Goal: Task Accomplishment & Management: Manage account settings

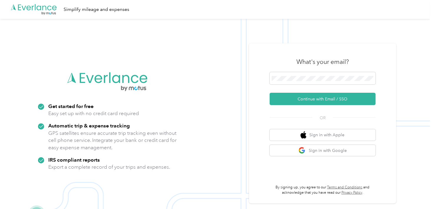
click at [288, 72] on div "What's your email?" at bounding box center [323, 62] width 106 height 21
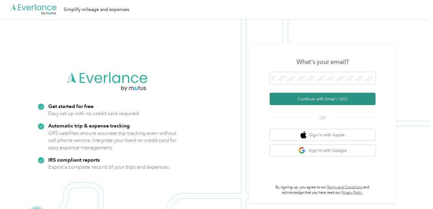
click at [301, 96] on button "Continue with Email / SSO" at bounding box center [323, 99] width 106 height 12
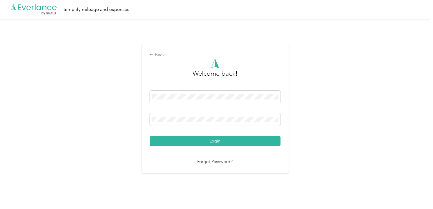
click at [220, 139] on button "Login" at bounding box center [215, 141] width 131 height 10
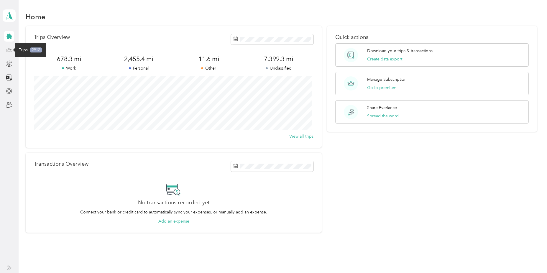
click at [8, 51] on icon at bounding box center [9, 50] width 6 height 6
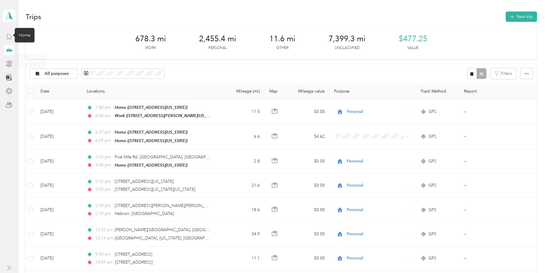
click at [10, 39] on icon at bounding box center [9, 36] width 6 height 6
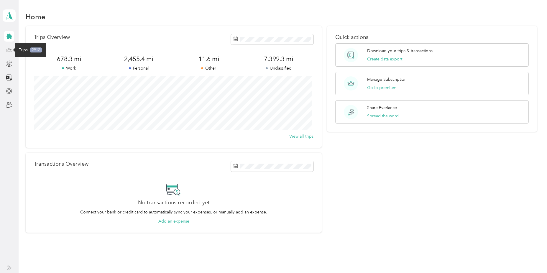
click at [10, 51] on icon at bounding box center [9, 50] width 6 height 6
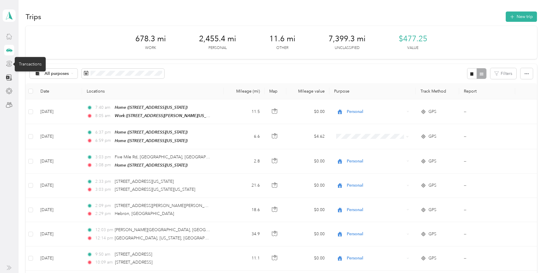
click at [9, 65] on icon at bounding box center [9, 63] width 6 height 6
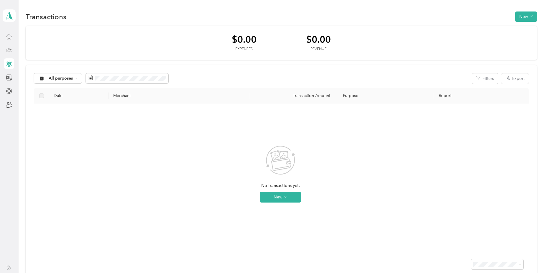
click at [5, 76] on div at bounding box center [9, 77] width 10 height 11
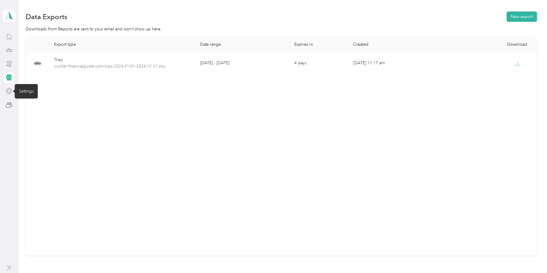
click at [9, 91] on icon at bounding box center [9, 91] width 6 height 6
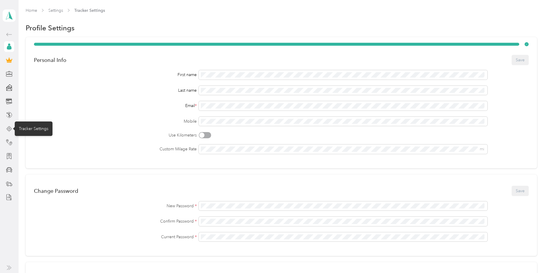
click at [7, 129] on icon at bounding box center [9, 129] width 6 height 6
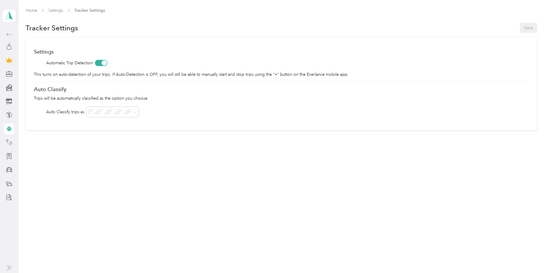
click at [6, 141] on icon at bounding box center [9, 142] width 6 height 6
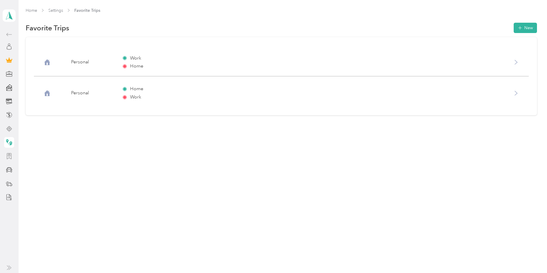
click at [6, 157] on div at bounding box center [9, 156] width 10 height 11
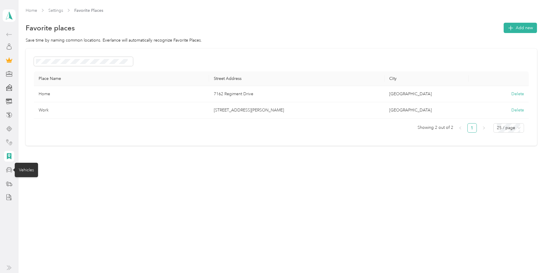
click at [9, 171] on icon at bounding box center [9, 169] width 6 height 6
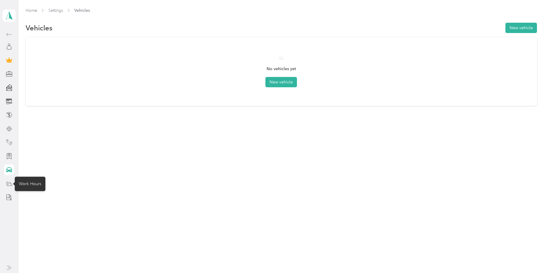
click at [11, 182] on icon at bounding box center [9, 183] width 6 height 6
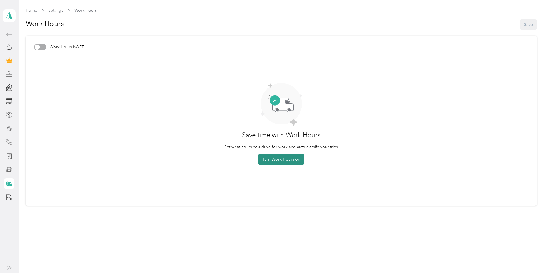
click at [268, 161] on button "Turn Work Hours on" at bounding box center [281, 159] width 46 height 10
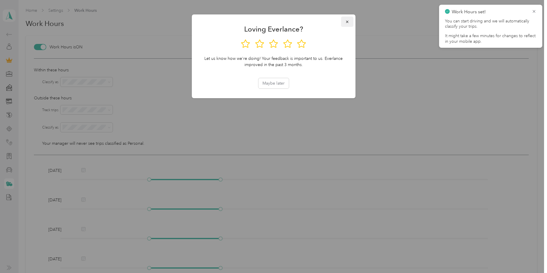
click at [347, 20] on icon "button" at bounding box center [347, 22] width 4 height 4
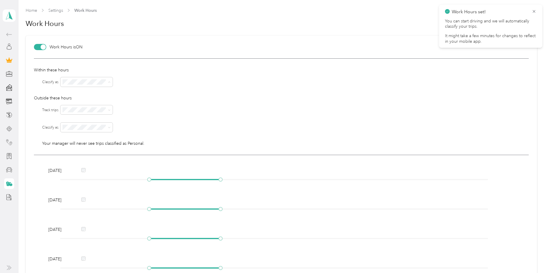
click at [77, 98] on li "Personal" at bounding box center [87, 103] width 52 height 10
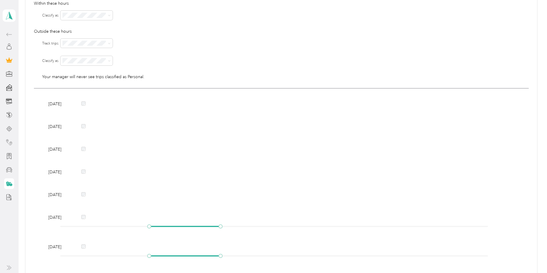
scroll to position [111, 0]
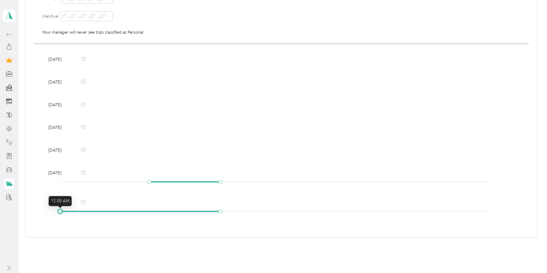
drag, startPoint x: 149, startPoint y: 210, endPoint x: 61, endPoint y: 224, distance: 89.5
click at [61, 209] on div "[DATE] [DATE] [DATE] [DATE] [DATE] [DATE] [DATE]" at bounding box center [281, 136] width 494 height 185
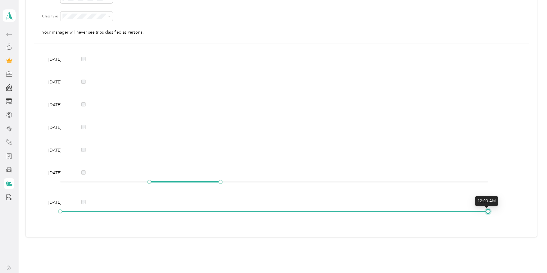
drag, startPoint x: 220, startPoint y: 210, endPoint x: 520, endPoint y: 199, distance: 299.5
click at [433, 199] on div "[DATE] [DATE] [DATE] [DATE] [DATE] [DATE] [DATE]" at bounding box center [281, 136] width 494 height 185
drag, startPoint x: 148, startPoint y: 182, endPoint x: 52, endPoint y: 189, distance: 96.0
click at [52, 189] on div "[DATE] [DATE] [DATE] [DATE] [DATE] [DATE] [DATE]" at bounding box center [281, 136] width 494 height 185
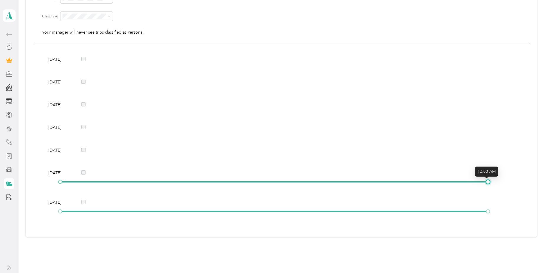
drag, startPoint x: 218, startPoint y: 180, endPoint x: 486, endPoint y: 182, distance: 267.9
click at [433, 182] on div at bounding box center [487, 181] width 3 height 3
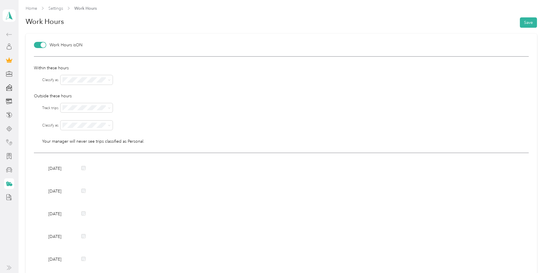
scroll to position [0, 0]
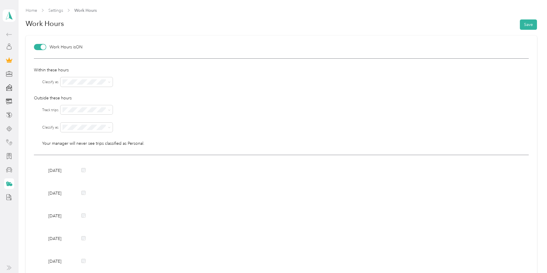
click at [84, 128] on div "No" at bounding box center [87, 129] width 44 height 6
click at [98, 77] on span at bounding box center [86, 81] width 52 height 9
click at [161, 95] on p "Outside these hours" at bounding box center [281, 98] width 494 height 6
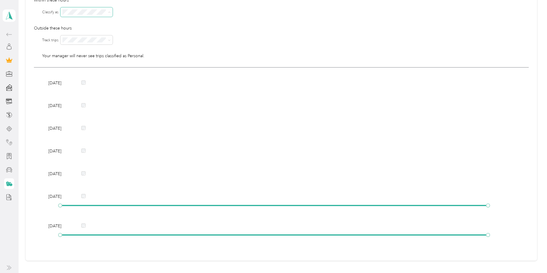
scroll to position [88, 0]
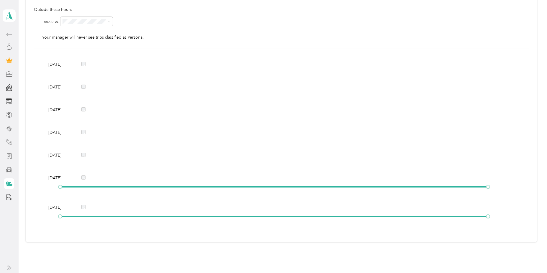
click at [211, 28] on div "Within these hours Classify as Outside these hours Track trips Classify as Your…" at bounding box center [281, 9] width 494 height 79
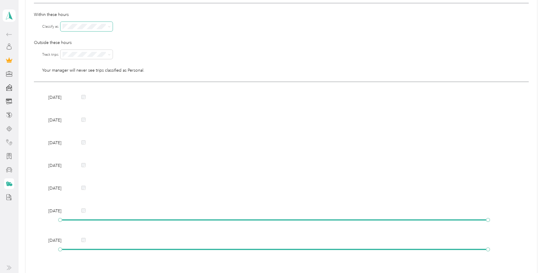
scroll to position [59, 0]
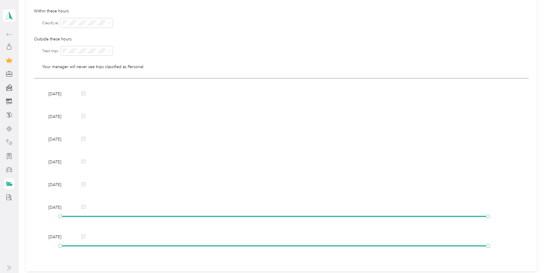
click at [164, 37] on p "Outside these hours" at bounding box center [281, 39] width 494 height 6
drag, startPoint x: 95, startPoint y: 54, endPoint x: 93, endPoint y: 57, distance: 3.5
click at [94, 54] on span at bounding box center [86, 50] width 52 height 9
click at [89, 60] on div "Yes" at bounding box center [87, 61] width 44 height 6
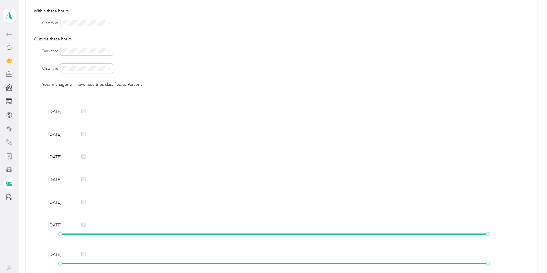
click at [152, 47] on div at bounding box center [294, 50] width 468 height 9
click at [88, 55] on span at bounding box center [86, 50] width 52 height 9
click at [174, 46] on div at bounding box center [294, 50] width 468 height 9
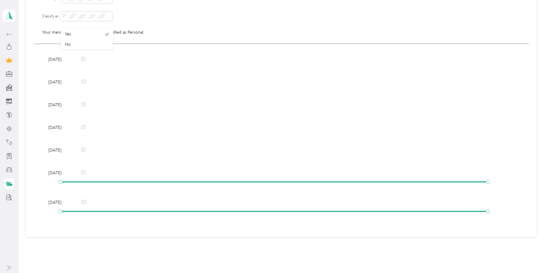
scroll to position [0, 0]
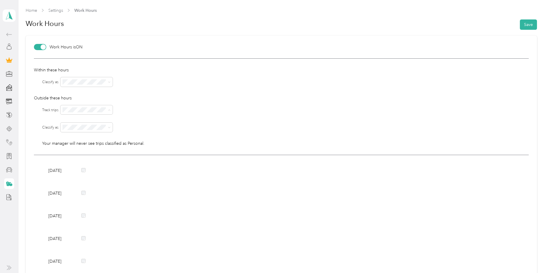
click at [164, 87] on div "Within these hours Classify as Outside these hours Track trips Classify as Your…" at bounding box center [281, 106] width 494 height 97
click at [83, 132] on span at bounding box center [86, 127] width 52 height 9
click at [137, 105] on div at bounding box center [294, 109] width 468 height 9
click at [141, 115] on div "Within these hours Classify as Outside these hours Track trips Classify as Your…" at bounding box center [281, 106] width 494 height 97
click at [433, 21] on button "Save" at bounding box center [527, 24] width 17 height 10
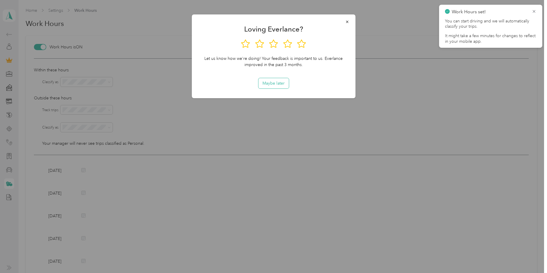
click at [269, 85] on button "Maybe later" at bounding box center [273, 83] width 30 height 10
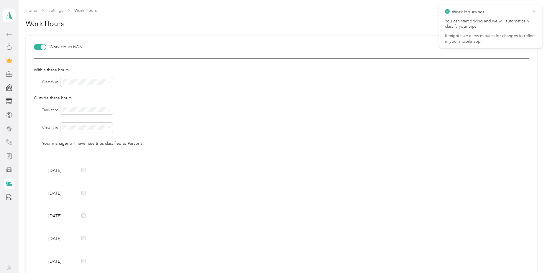
scroll to position [111, 0]
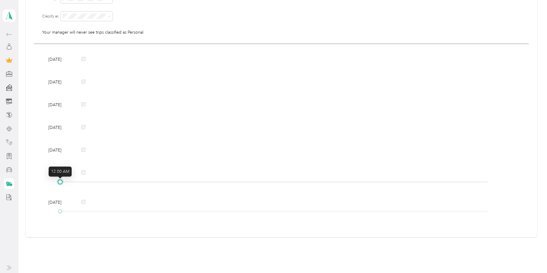
click at [59, 182] on div at bounding box center [60, 181] width 3 height 3
click at [12, 183] on icon at bounding box center [9, 183] width 6 height 6
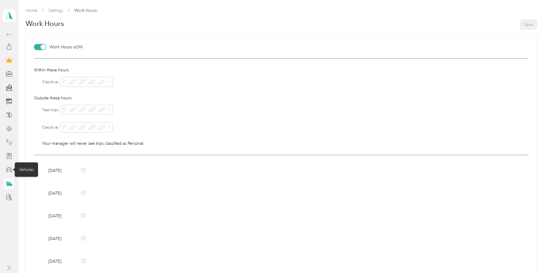
click at [8, 171] on icon at bounding box center [9, 169] width 6 height 6
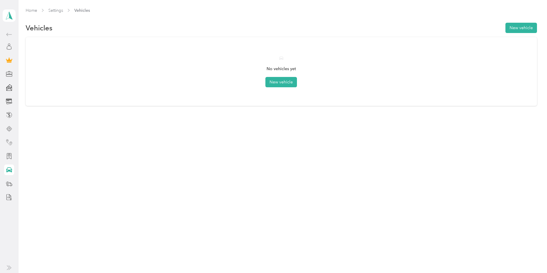
click at [11, 177] on div at bounding box center [9, 116] width 10 height 171
click at [11, 183] on icon at bounding box center [9, 183] width 6 height 6
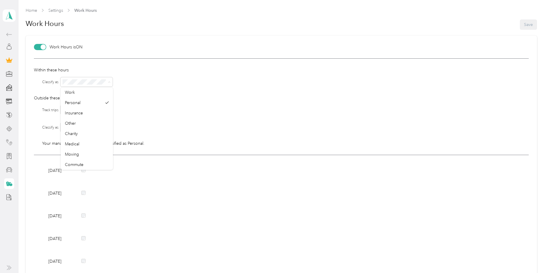
click at [156, 86] on div at bounding box center [294, 81] width 468 height 9
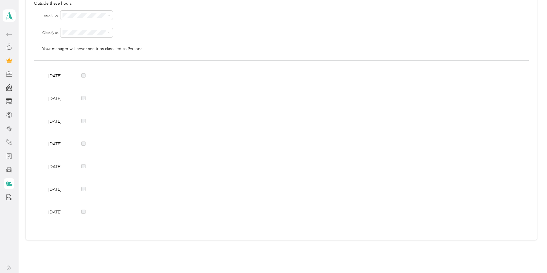
scroll to position [98, 0]
click at [81, 187] on div "[DATE]" at bounding box center [280, 186] width 469 height 6
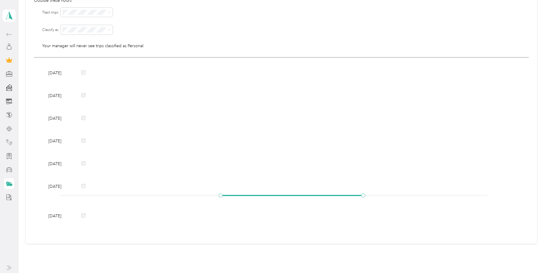
click at [82, 209] on div at bounding box center [83, 215] width 4 height 5
click at [61, 196] on div at bounding box center [273, 196] width 427 height 4
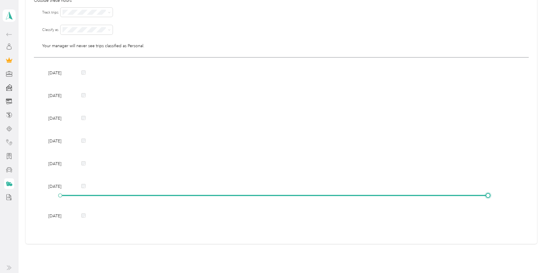
click at [433, 196] on div at bounding box center [273, 196] width 427 height 4
click at [70, 209] on div at bounding box center [273, 225] width 427 height 4
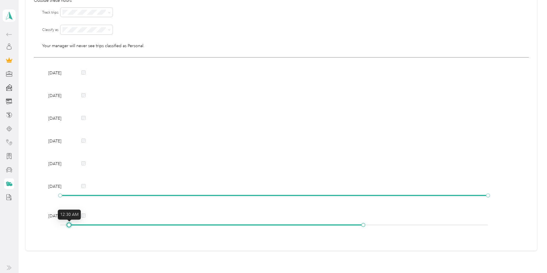
click at [65, 209] on div at bounding box center [273, 224] width 427 height 1
click at [60, 209] on div at bounding box center [273, 225] width 427 height 4
click at [433, 209] on div at bounding box center [273, 225] width 427 height 4
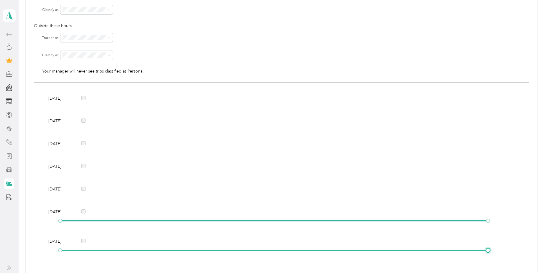
scroll to position [0, 0]
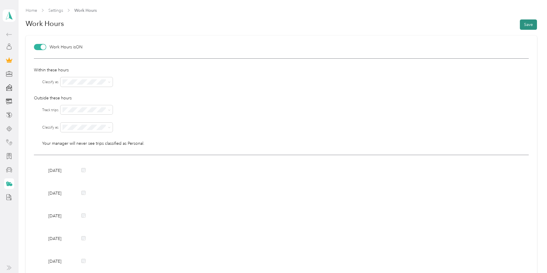
click at [433, 26] on button "Save" at bounding box center [527, 24] width 17 height 10
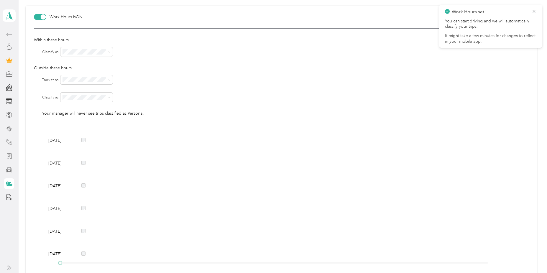
scroll to position [111, 0]
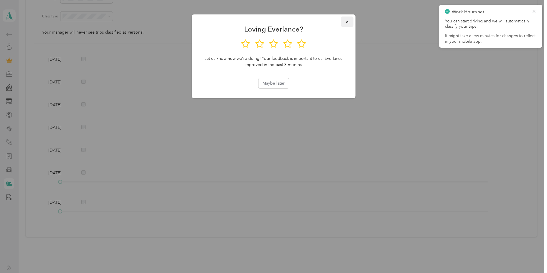
click at [347, 22] on icon "button" at bounding box center [347, 22] width 4 height 4
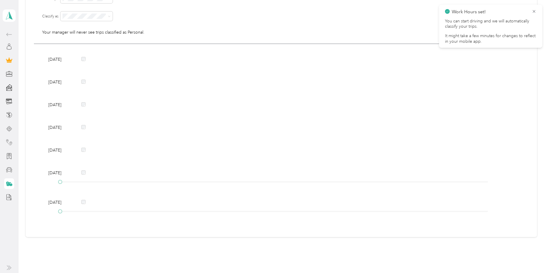
scroll to position [0, 0]
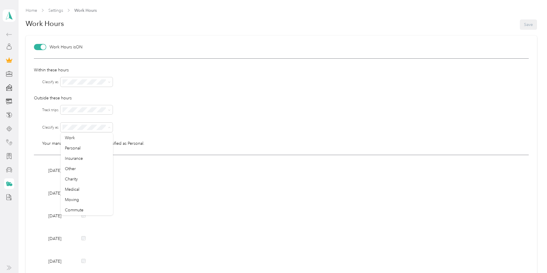
click at [188, 127] on div at bounding box center [294, 127] width 468 height 9
click at [5, 43] on div at bounding box center [9, 46] width 10 height 11
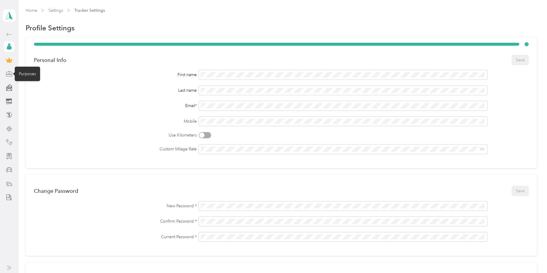
click at [7, 75] on icon at bounding box center [9, 74] width 6 height 6
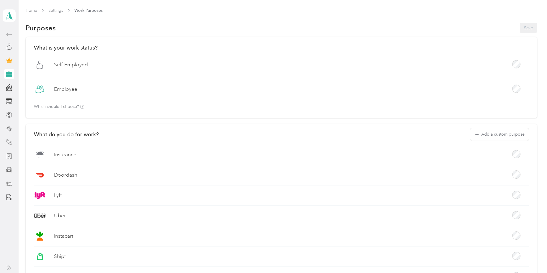
click at [10, 138] on div at bounding box center [9, 142] width 10 height 11
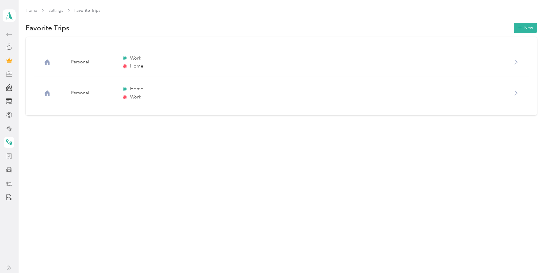
click at [9, 152] on div at bounding box center [9, 156] width 10 height 11
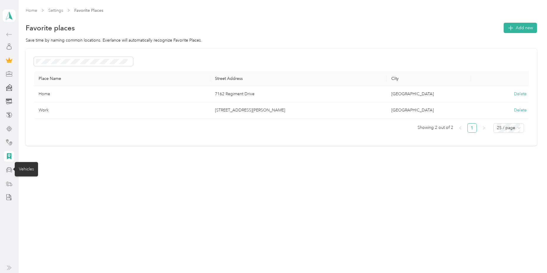
click at [9, 170] on icon at bounding box center [9, 169] width 6 height 6
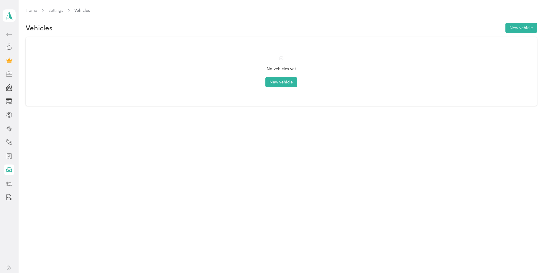
click at [11, 179] on div at bounding box center [9, 183] width 10 height 11
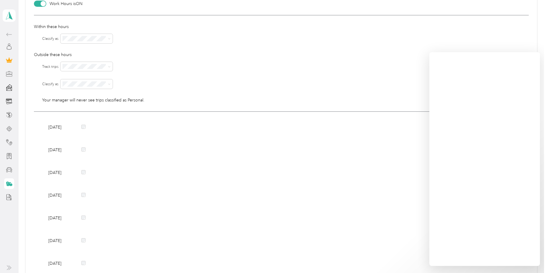
scroll to position [29, 0]
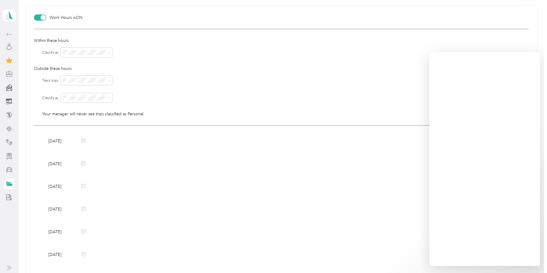
click at [140, 63] on div "Within these hours Classify as Outside these hours Track trips Classify as Your…" at bounding box center [281, 77] width 494 height 97
click at [165, 52] on div at bounding box center [294, 52] width 468 height 9
click at [164, 53] on div at bounding box center [294, 52] width 468 height 9
click at [39, 17] on div at bounding box center [40, 17] width 12 height 6
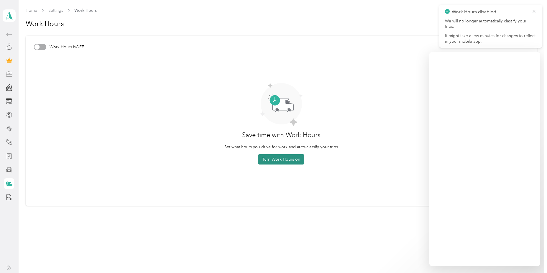
click at [285, 155] on button "Turn Work Hours on" at bounding box center [281, 159] width 46 height 10
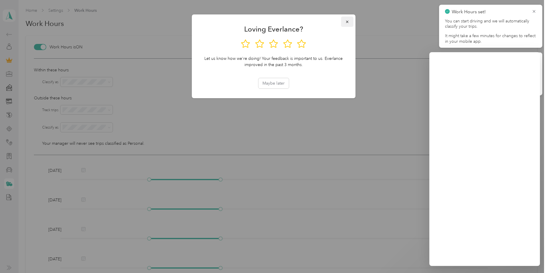
click at [346, 19] on span "button" at bounding box center [347, 21] width 4 height 5
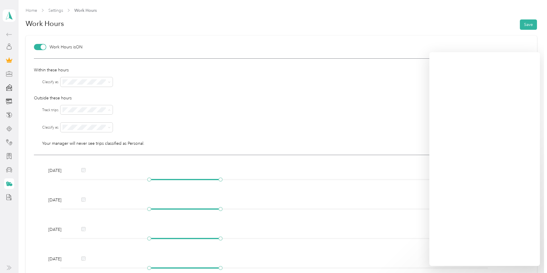
click at [93, 127] on li "No" at bounding box center [87, 130] width 52 height 10
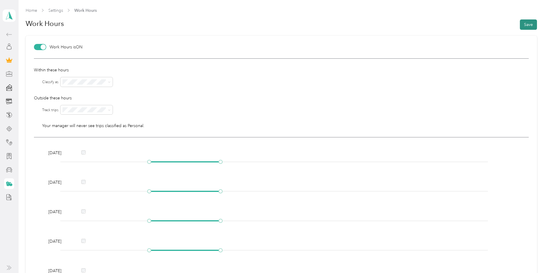
click at [433, 25] on button "Save" at bounding box center [527, 24] width 17 height 10
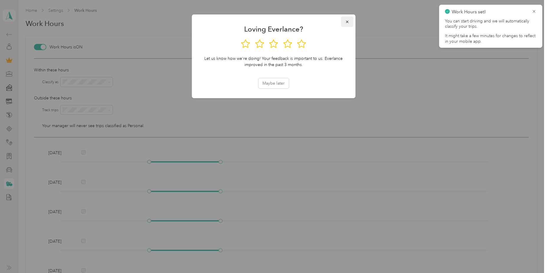
click at [345, 24] on icon "button" at bounding box center [347, 22] width 4 height 4
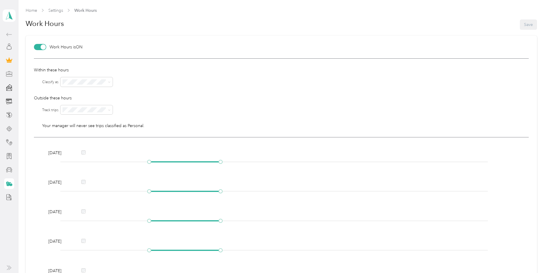
click at [54, 12] on span "Settings" at bounding box center [55, 10] width 15 height 6
click at [55, 9] on span "Settings" at bounding box center [55, 10] width 15 height 6
click at [55, 11] on span "Settings" at bounding box center [55, 10] width 15 height 6
